Goal: Information Seeking & Learning: Learn about a topic

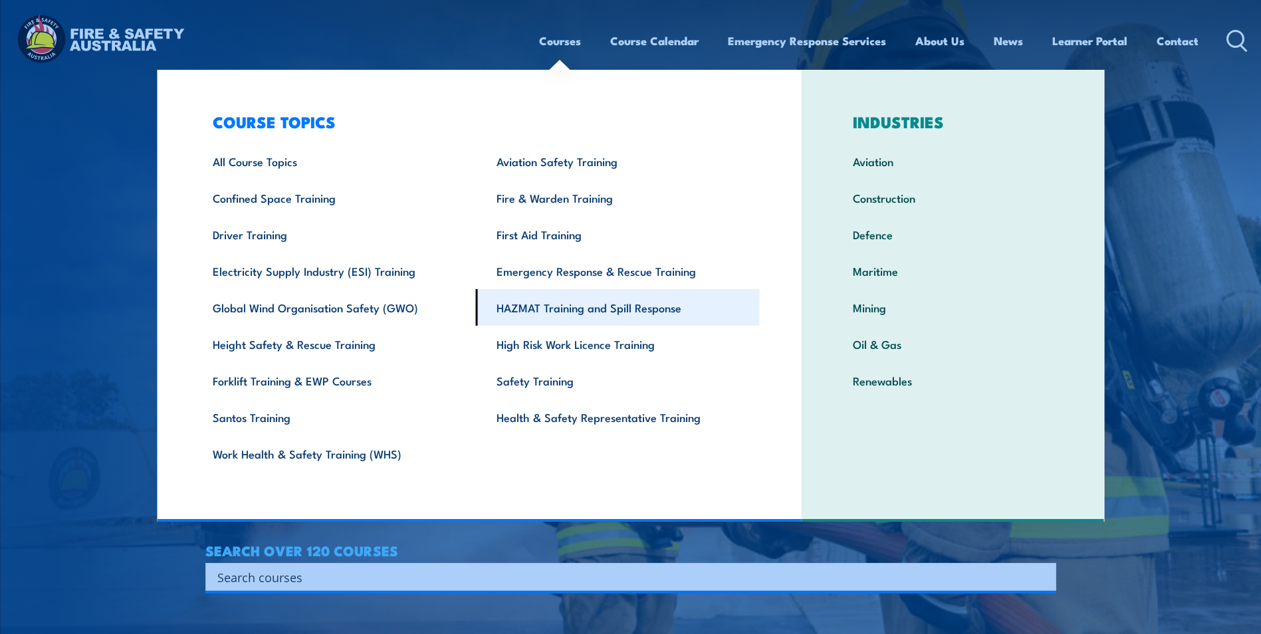
click at [544, 320] on link "HAZMAT Training and Spill Response" at bounding box center [618, 307] width 284 height 37
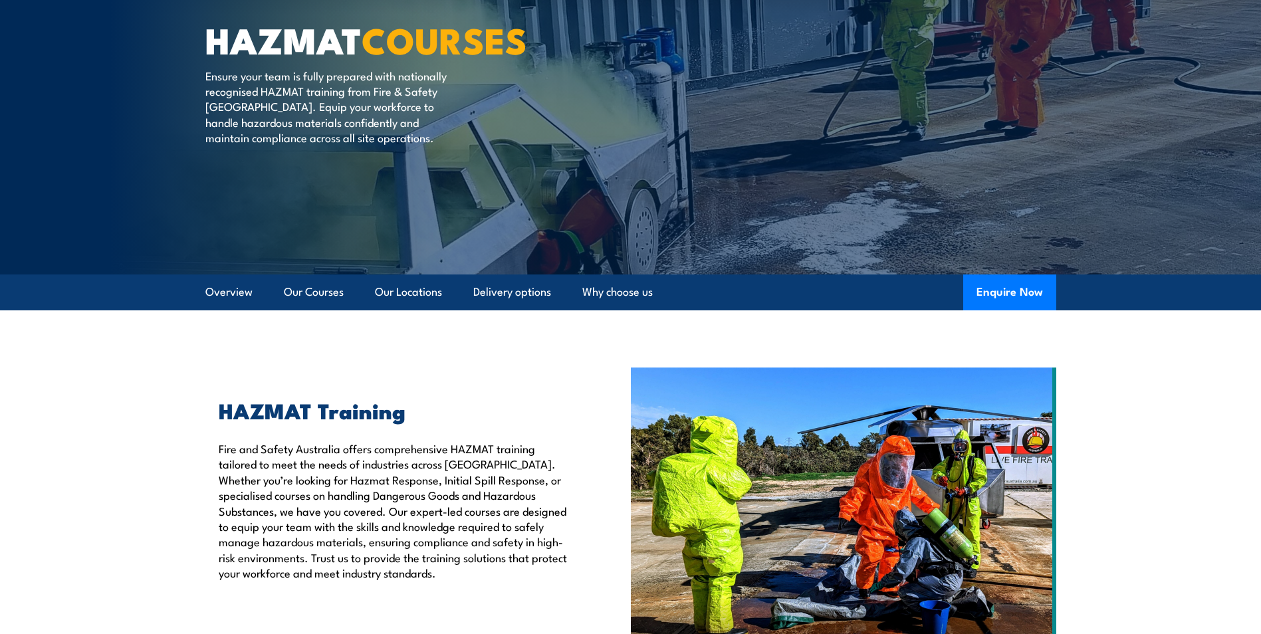
scroll to position [116, 0]
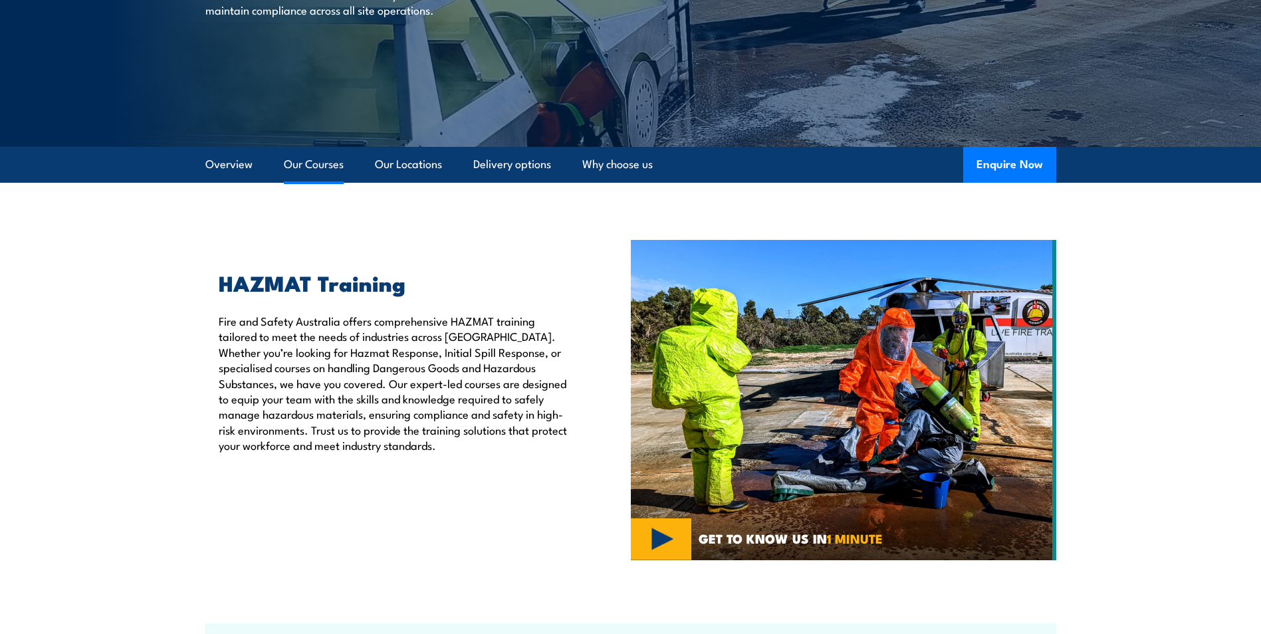
click at [298, 166] on link "Our Courses" at bounding box center [314, 164] width 60 height 35
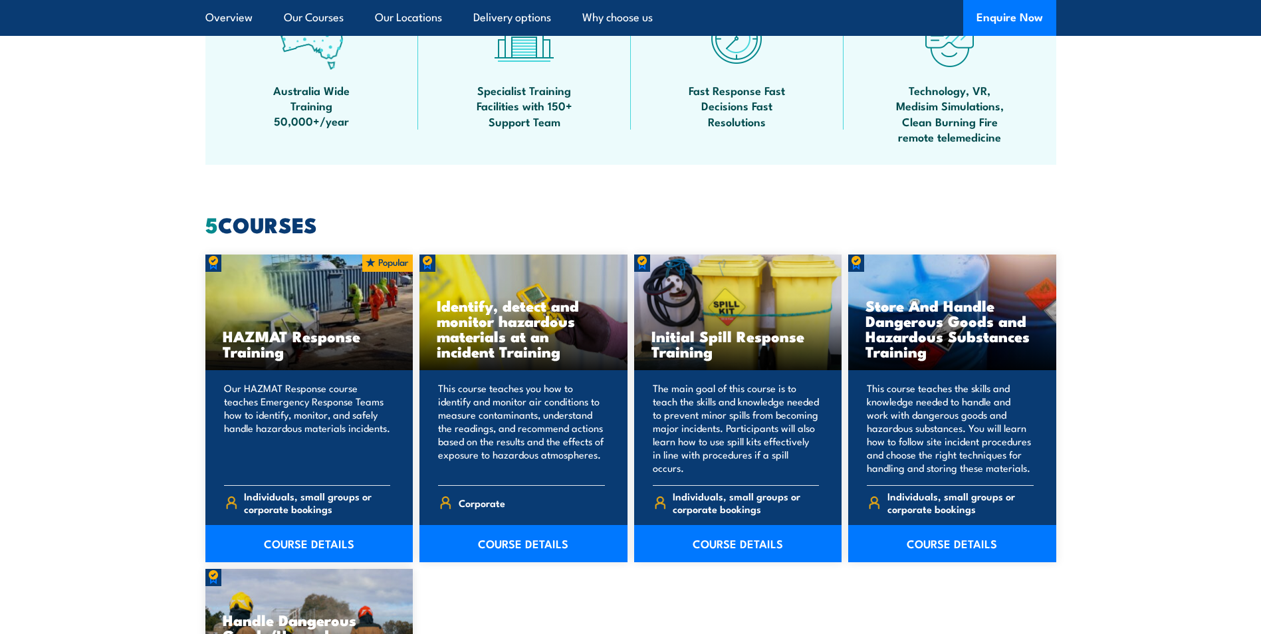
scroll to position [1092, 0]
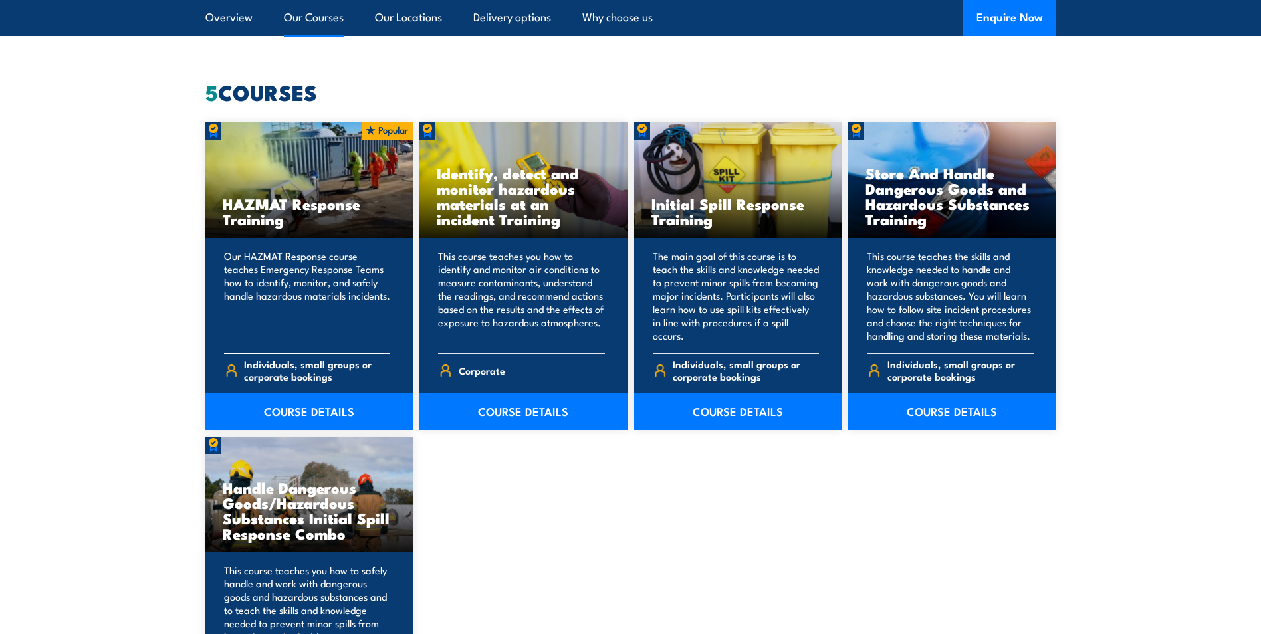
click at [328, 411] on link "COURSE DETAILS" at bounding box center [309, 411] width 208 height 37
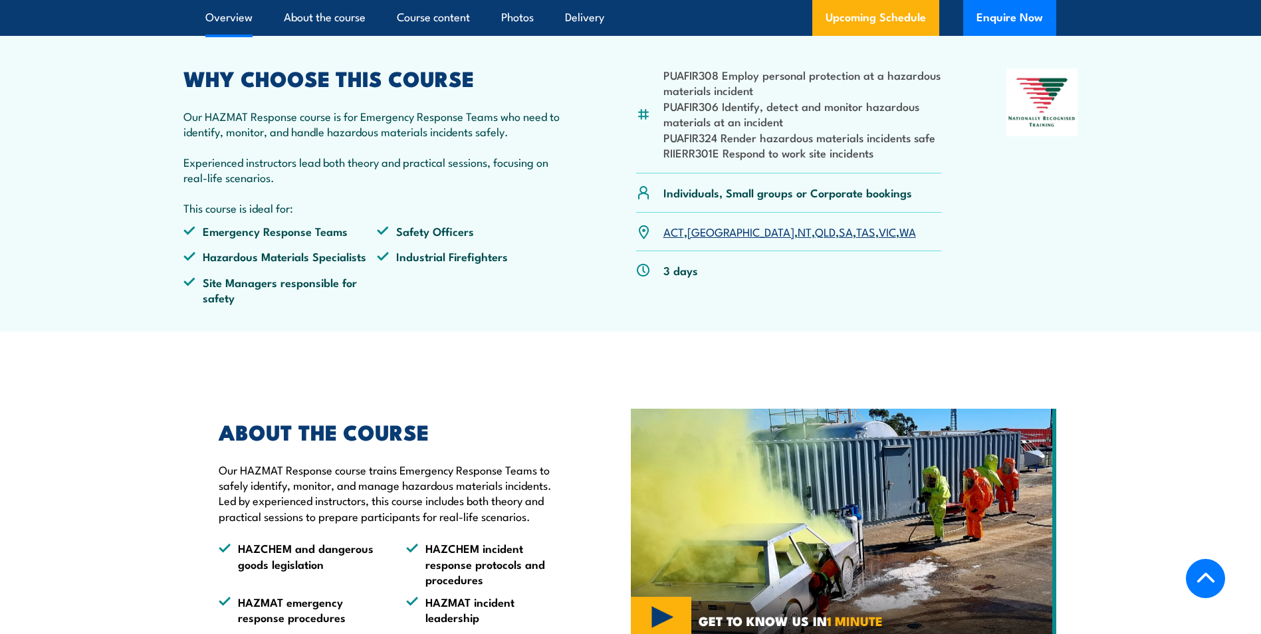
scroll to position [465, 0]
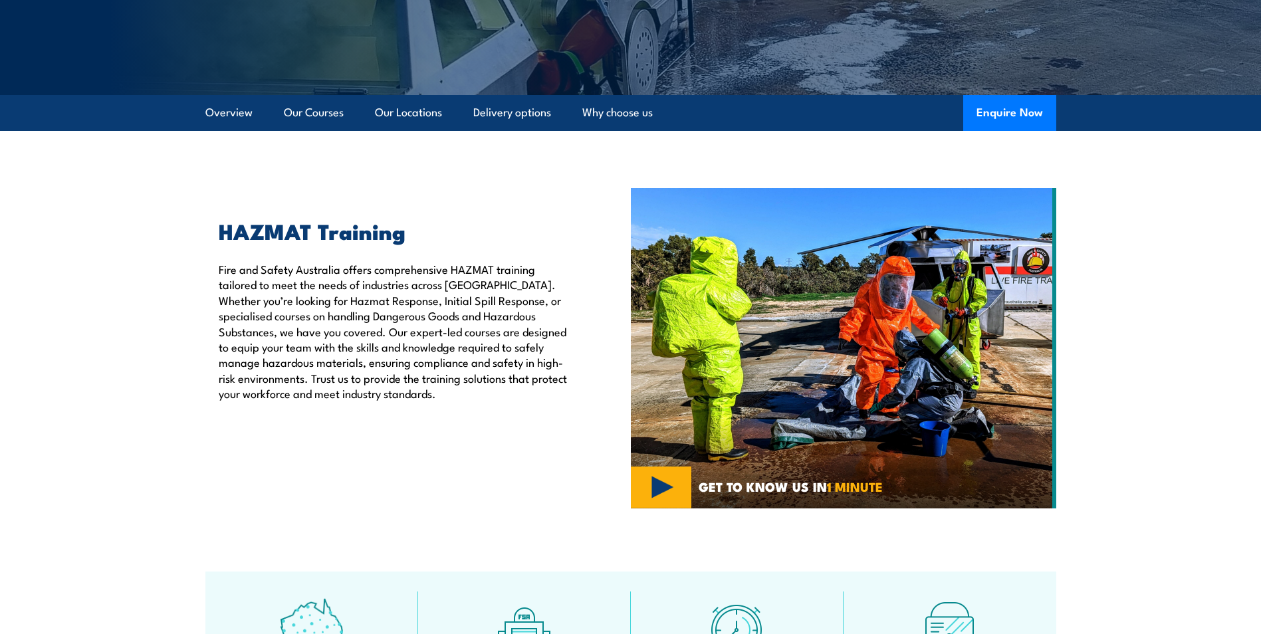
scroll to position [378, 0]
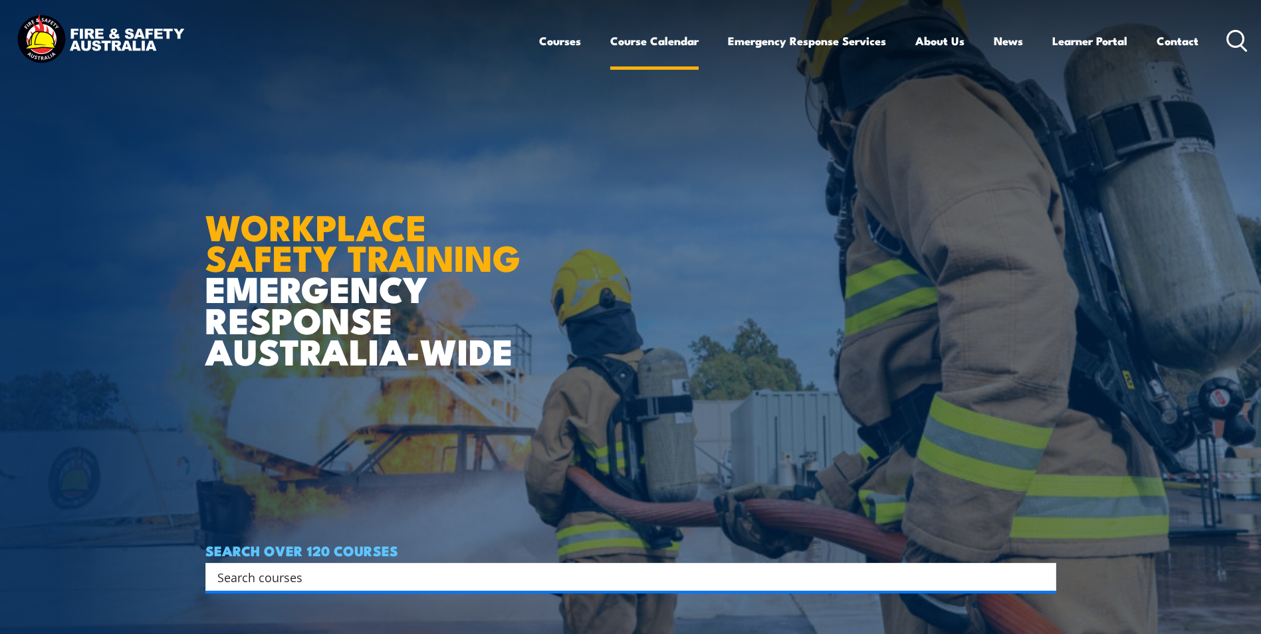
click at [634, 55] on link "Course Calendar" at bounding box center [654, 40] width 88 height 35
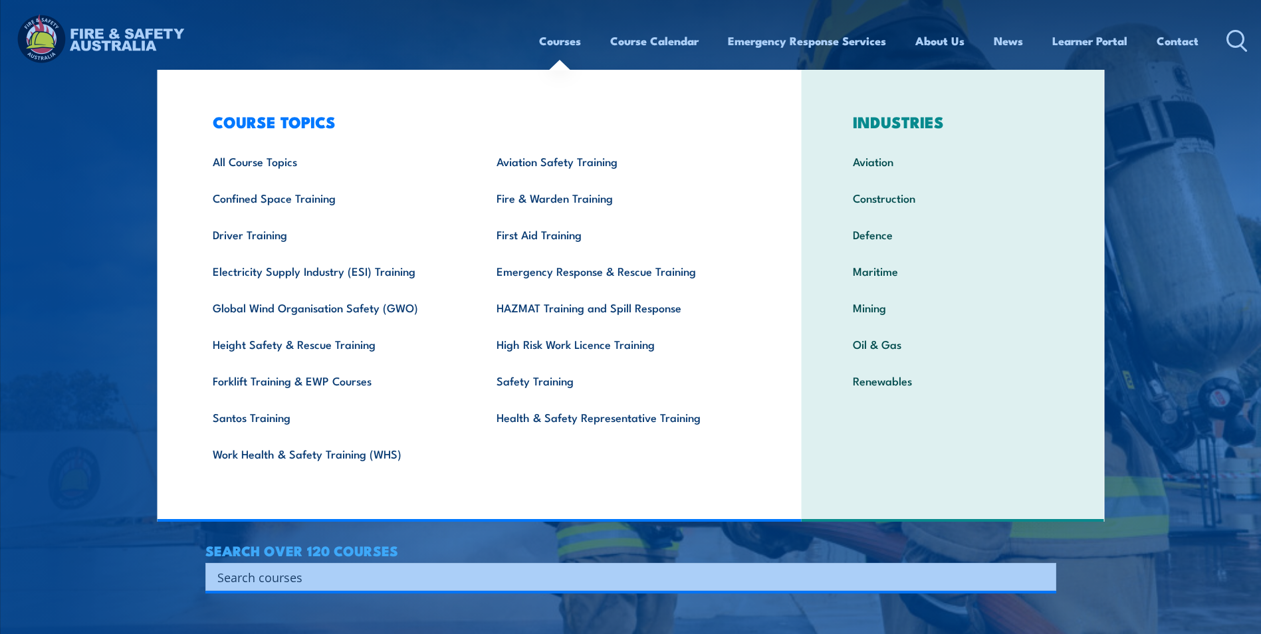
click at [558, 41] on link "Courses" at bounding box center [560, 40] width 42 height 35
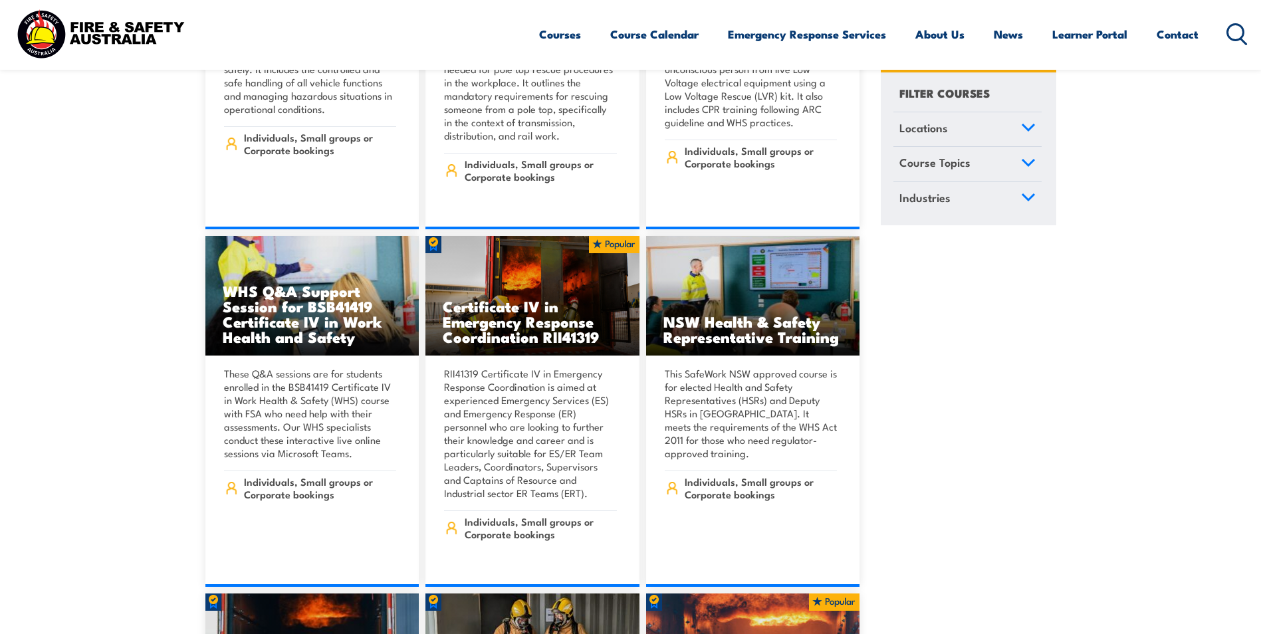
scroll to position [3257, 0]
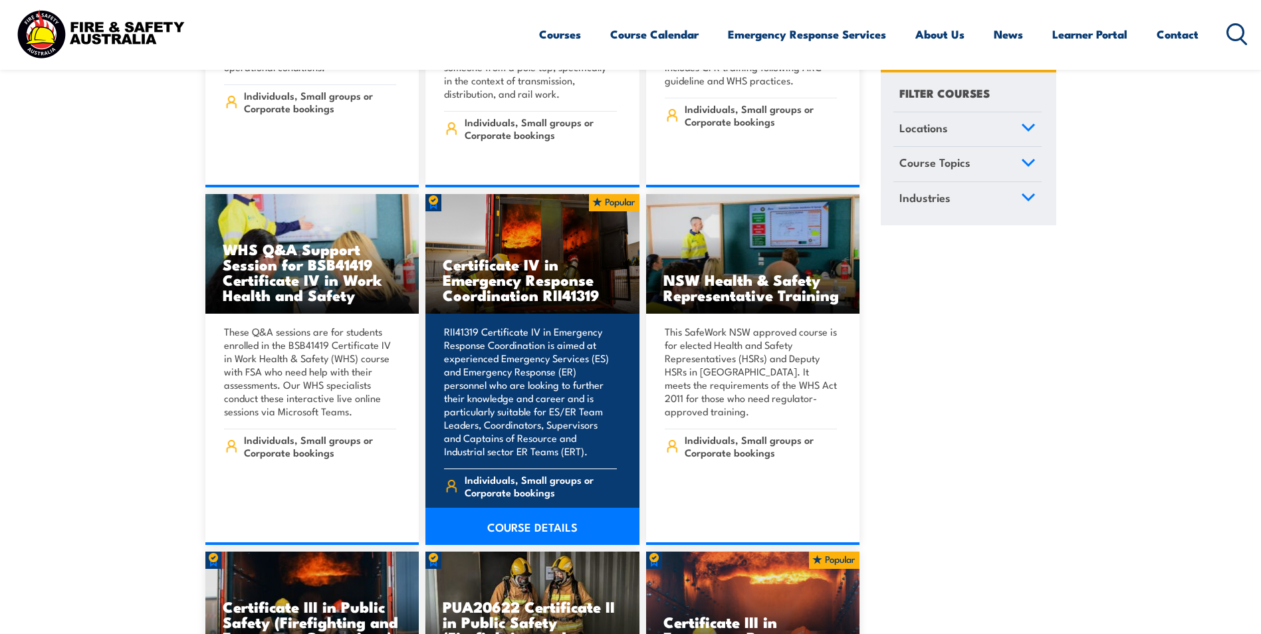
click at [499, 508] on link "COURSE DETAILS" at bounding box center [532, 526] width 214 height 37
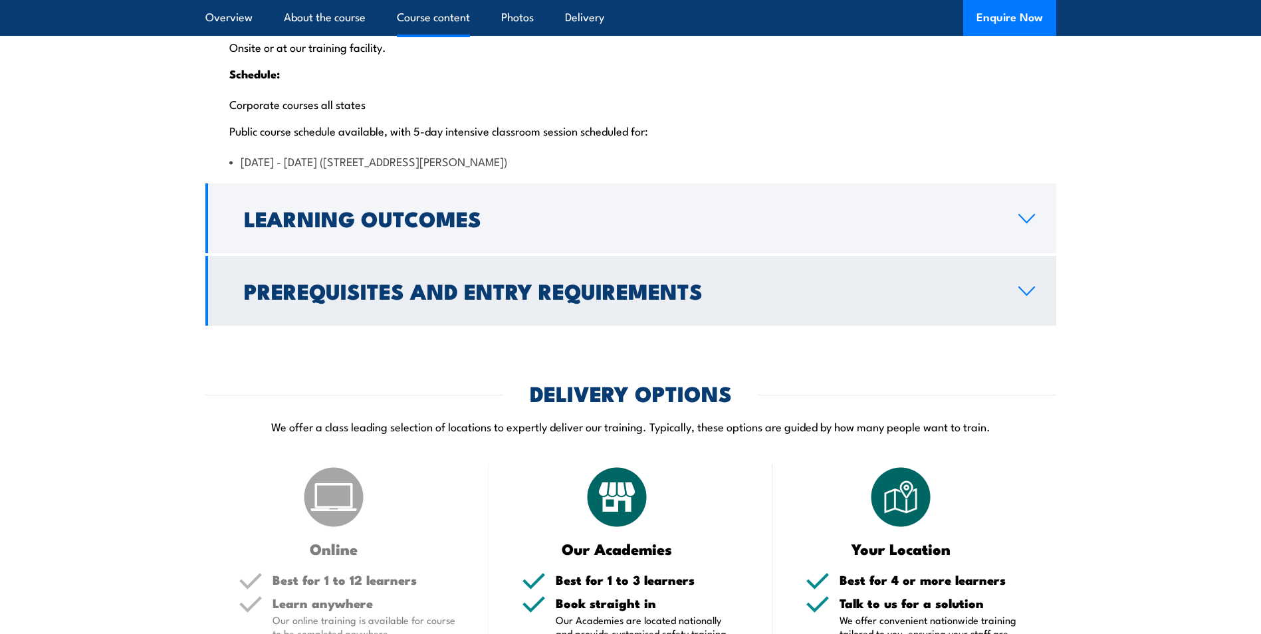
click at [927, 300] on h2 "Prerequisites and Entry Requirements" at bounding box center [620, 290] width 753 height 19
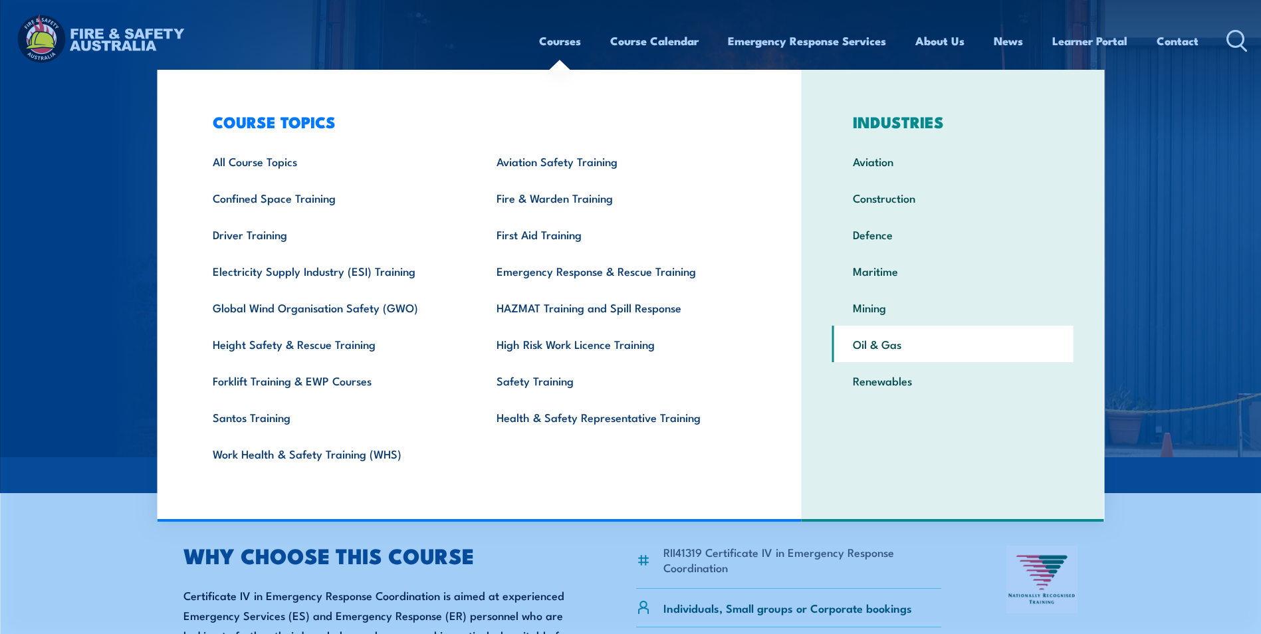
click at [882, 345] on link "Oil & Gas" at bounding box center [952, 344] width 241 height 37
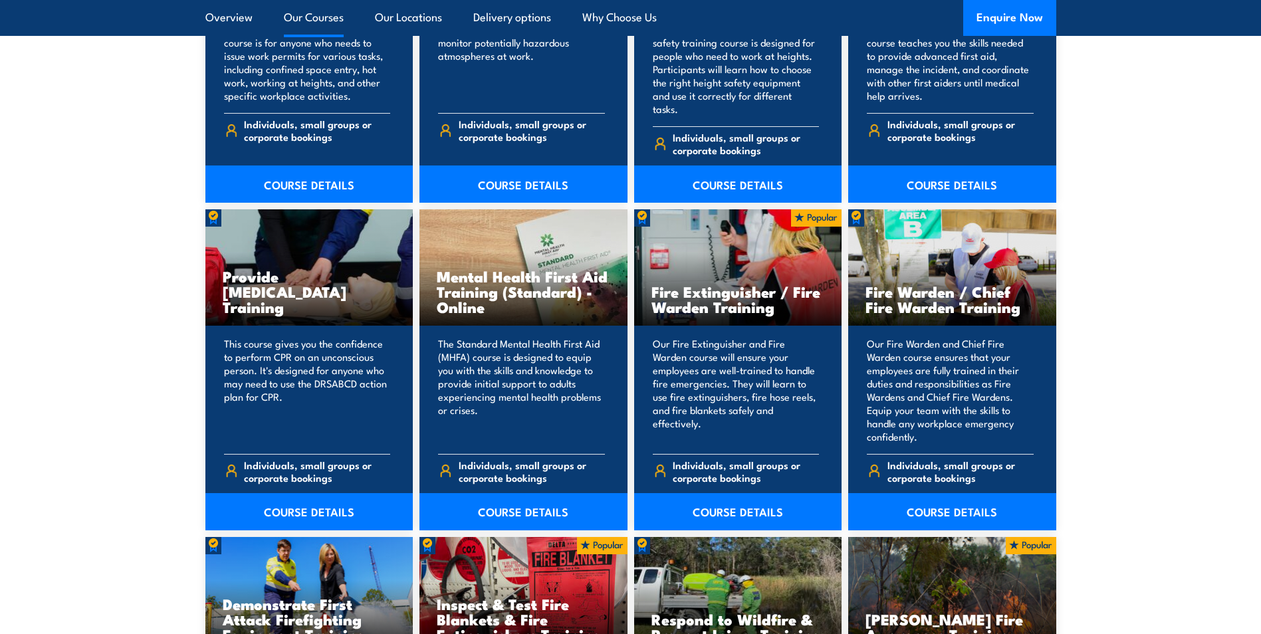
scroll to position [2393, 0]
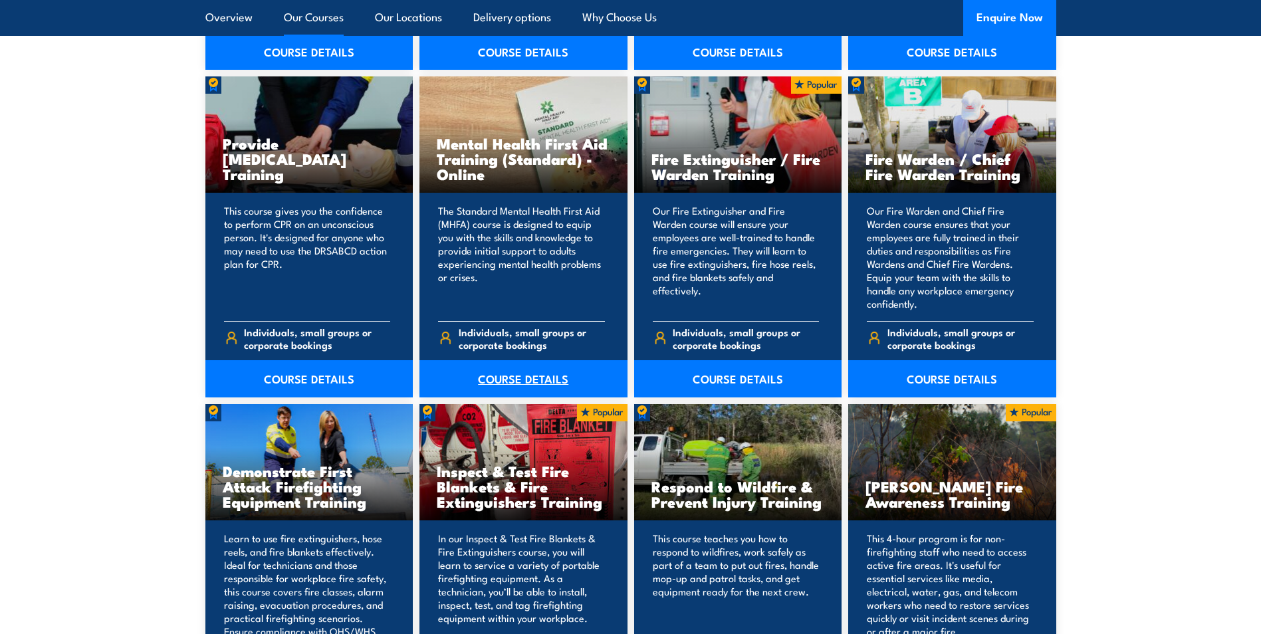
click at [524, 360] on link "COURSE DETAILS" at bounding box center [523, 378] width 208 height 37
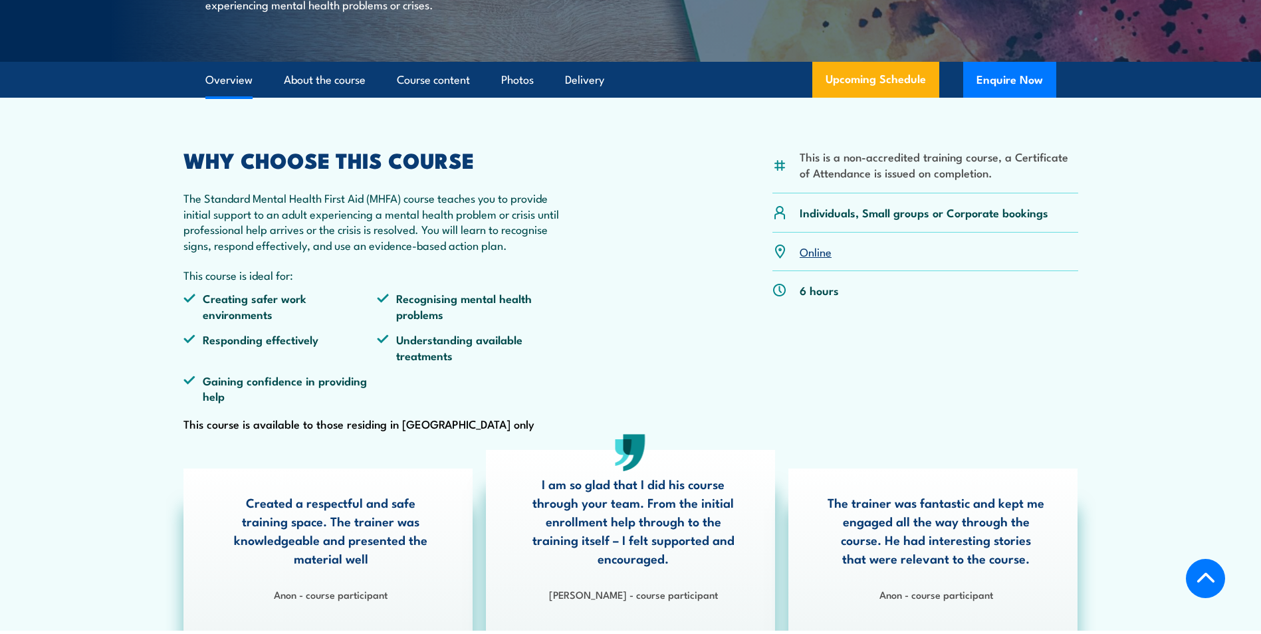
scroll to position [332, 0]
